Goal: Transaction & Acquisition: Purchase product/service

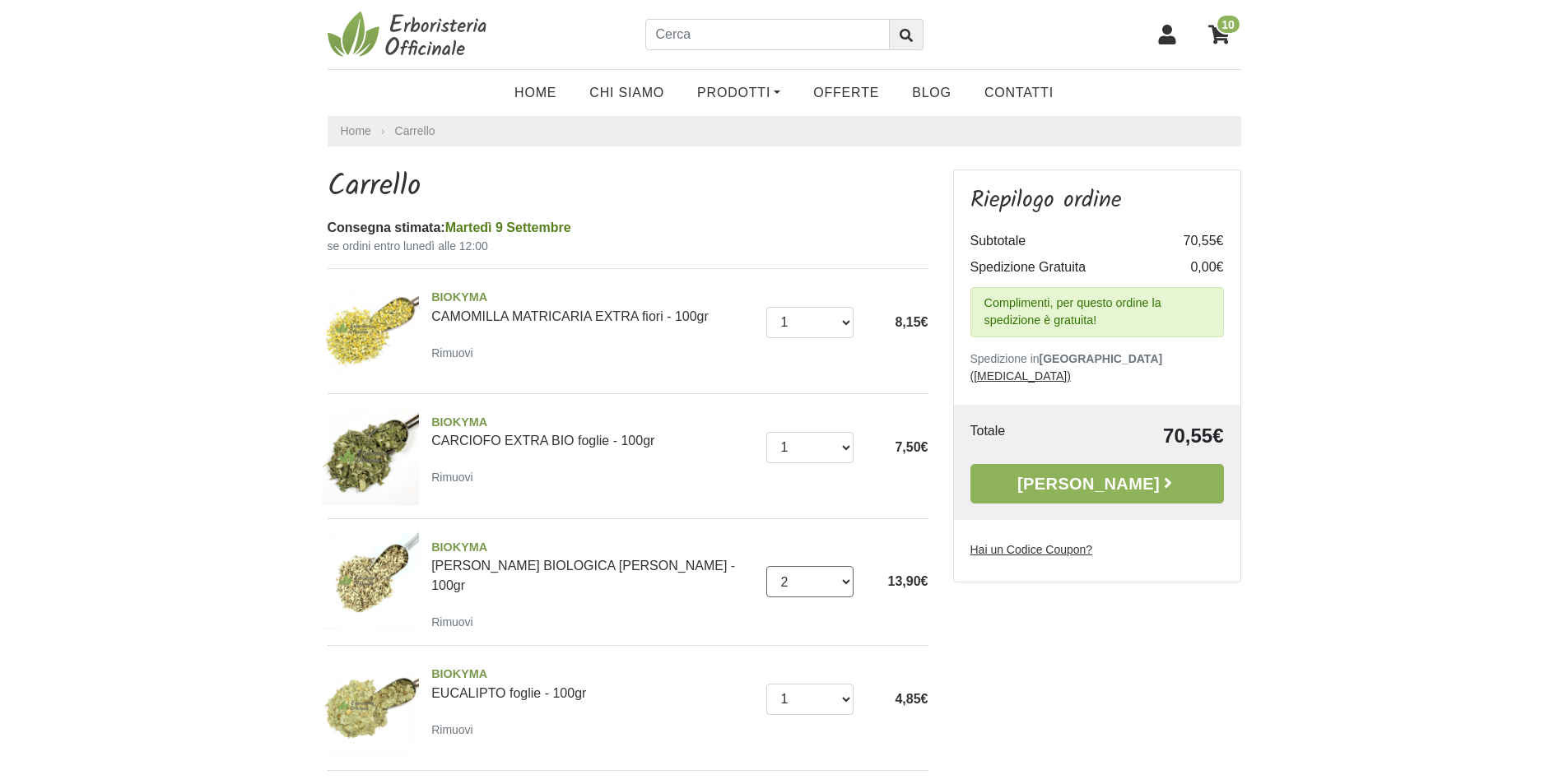
click at [821, 568] on select "0 (Rimuovi) 1 2 3 4 5 6 7 8 9 10 11 12 13 14 15 16 17" at bounding box center [810, 582] width 88 height 32
select select "1"
click at [766, 566] on select "0 (Rimuovi) 1 2 3 4 5 6 7 8 9 10 11 12 13 14 15 16 17" at bounding box center [810, 582] width 88 height 32
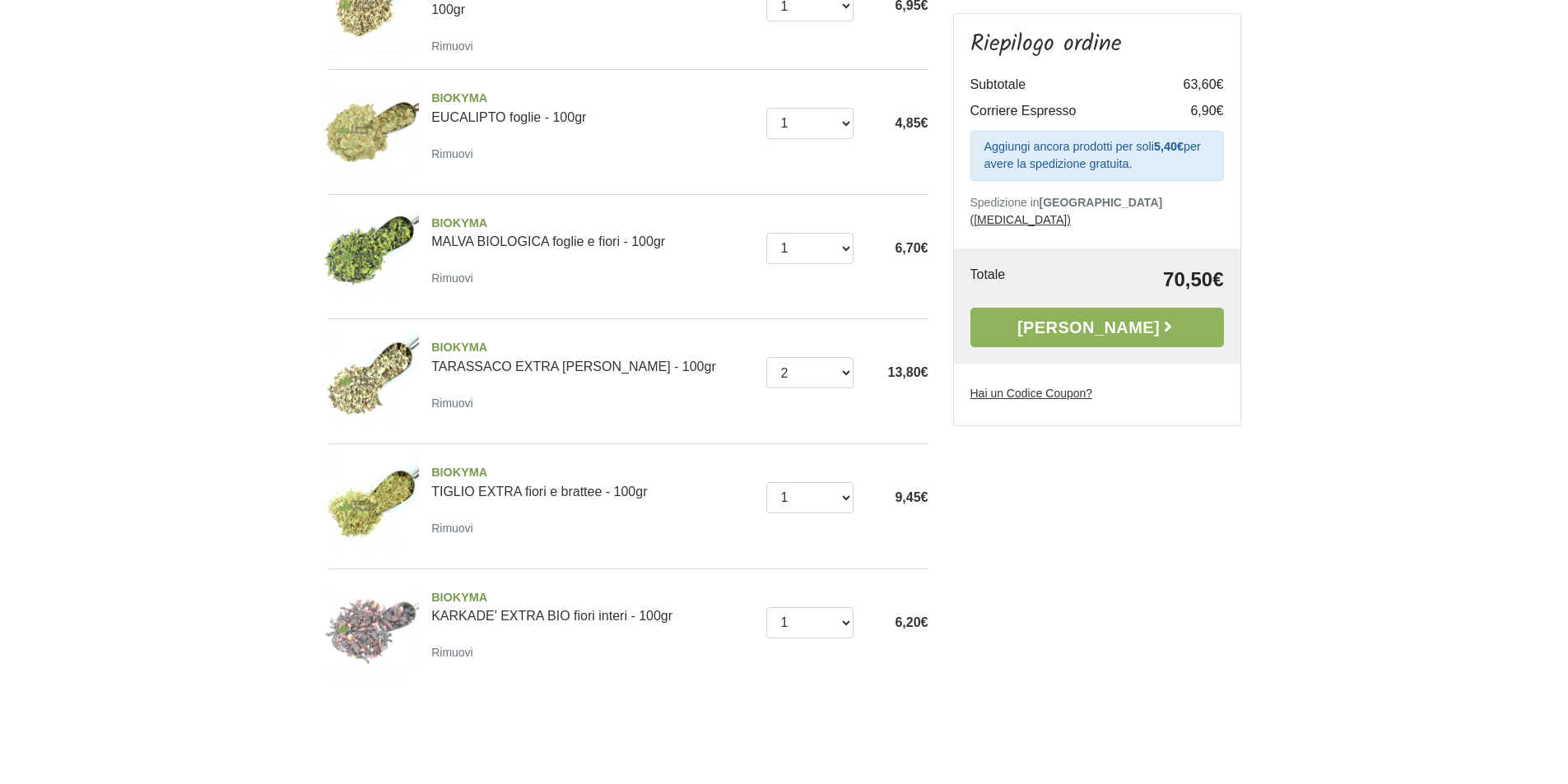
scroll to position [576, 0]
click at [840, 379] on select "0 ([GEOGRAPHIC_DATA]) 1 2 3 4 5 6 7 8 9 10 11 12 13 14 15 16 17 18 19 20 21 22 …" at bounding box center [810, 372] width 88 height 32
select select "1"
click at [766, 357] on select "0 ([GEOGRAPHIC_DATA]) 1 2 3 4 5 6 7 8 9 10 11 12 13 14 15 16 17 18 19 20 21 22 …" at bounding box center [810, 372] width 88 height 32
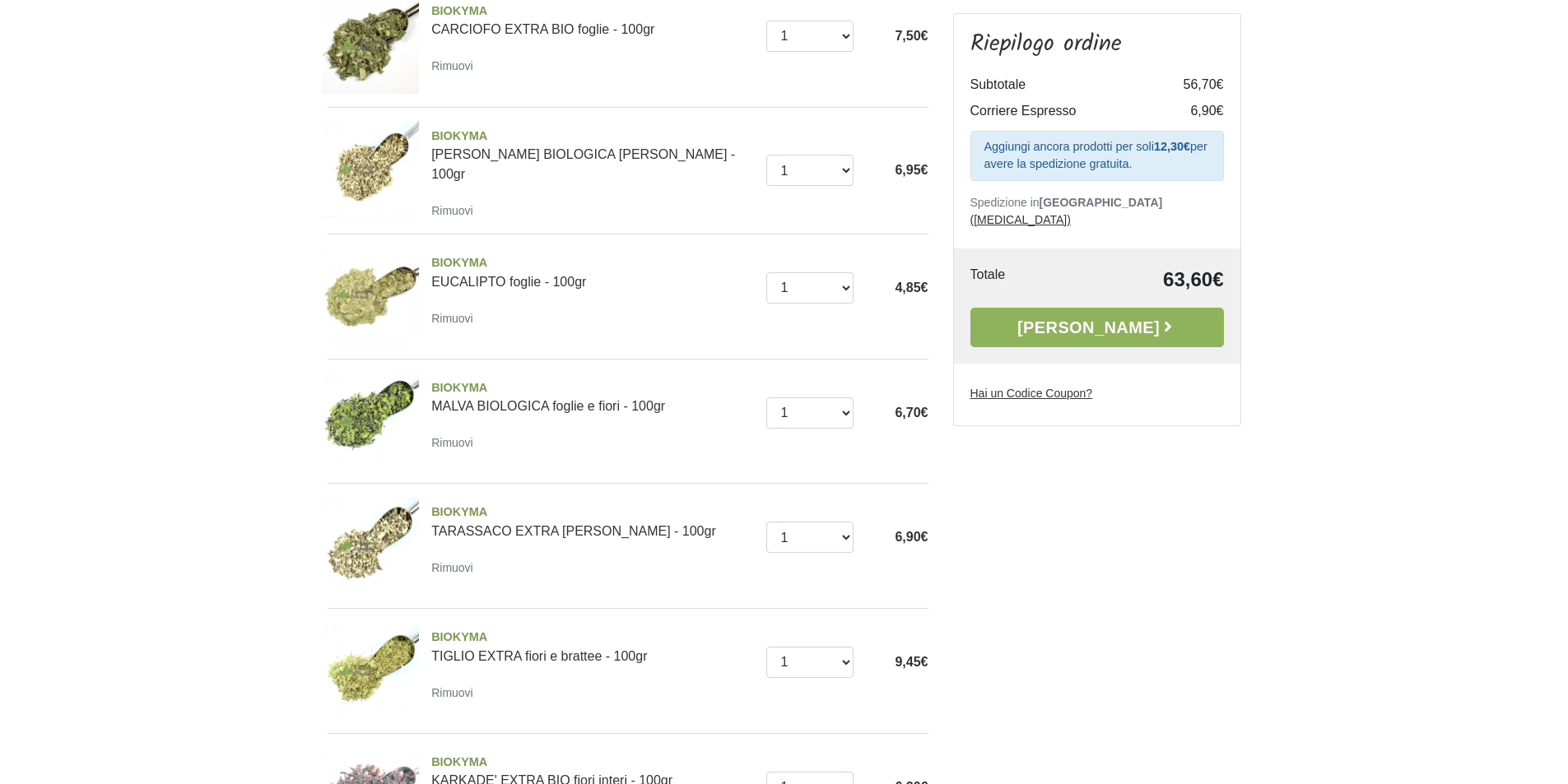
scroll to position [576, 0]
